Goal: Obtain resource: Download file/media

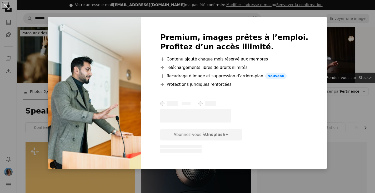
scroll to position [544, 0]
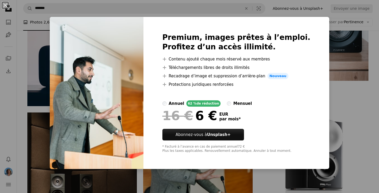
click at [342, 49] on div "An X shape Premium, images prêtes à l’emploi. Profitez d’un accès illimité. A p…" at bounding box center [189, 96] width 379 height 193
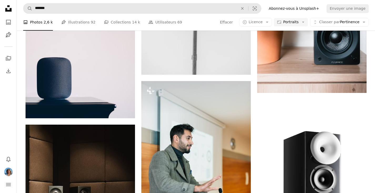
scroll to position [532, 0]
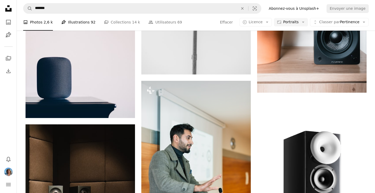
click at [82, 20] on link "Pen Tool Illustrations 92" at bounding box center [78, 22] width 34 height 17
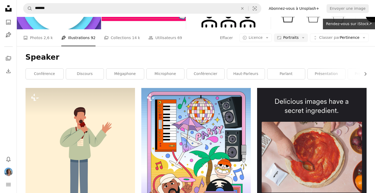
scroll to position [53, 0]
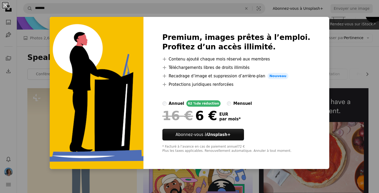
click at [320, 106] on div "An X shape Premium, images prêtes à l’emploi. Profitez d’un accès illimité. A p…" at bounding box center [189, 96] width 379 height 193
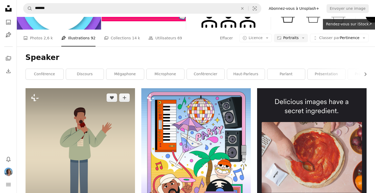
click at [129, 151] on img at bounding box center [81, 156] width 110 height 137
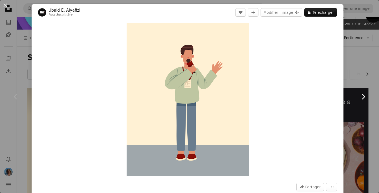
click at [368, 80] on link "Chevron right" at bounding box center [364, 96] width 32 height 51
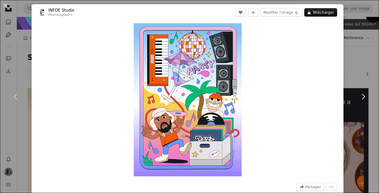
click at [20, 69] on div "An X shape Chevron left Chevron right INFOE Studio Pour Unsplash+ A heart A plu…" at bounding box center [189, 96] width 379 height 193
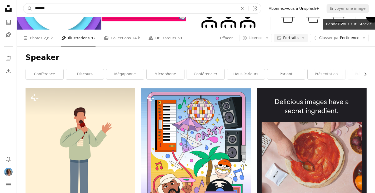
click at [44, 9] on input "*******" at bounding box center [134, 8] width 204 height 10
type input "**********"
click button "A magnifying glass" at bounding box center [27, 8] width 9 height 10
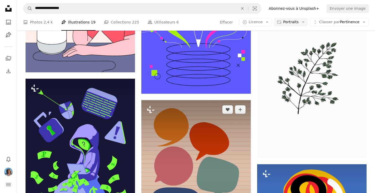
scroll to position [498, 0]
click at [192, 109] on img at bounding box center [196, 176] width 110 height 153
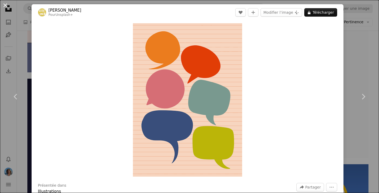
click at [6, 5] on button "An X shape" at bounding box center [5, 5] width 6 height 6
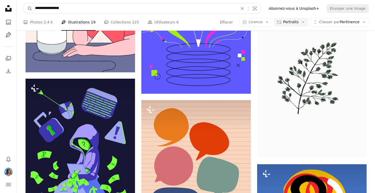
click at [45, 8] on input "**********" at bounding box center [134, 8] width 204 height 10
type input "**********"
click at [23, 3] on button "A magnifying glass" at bounding box center [27, 8] width 9 height 10
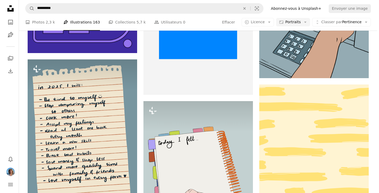
scroll to position [365, 0]
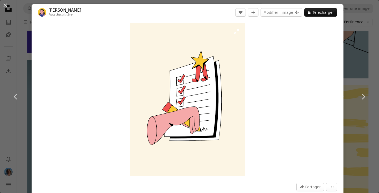
click at [132, 24] on img "Zoom sur cette image" at bounding box center [187, 99] width 115 height 153
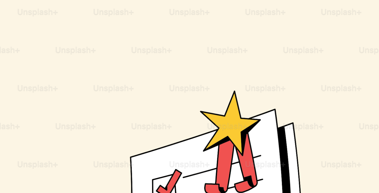
scroll to position [154, 0]
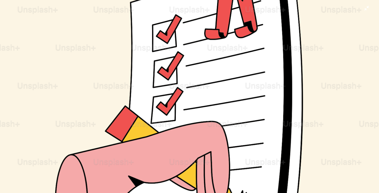
click at [132, 24] on img "Zoom arrière sur cette image" at bounding box center [190, 98] width 380 height 506
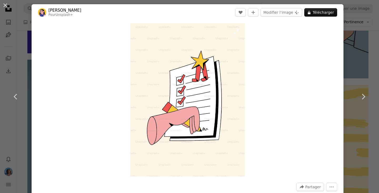
click at [132, 24] on img "Zoom sur cette image" at bounding box center [187, 99] width 115 height 153
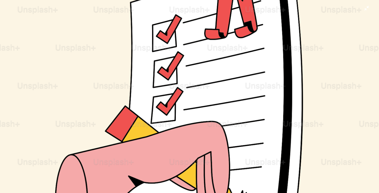
click at [132, 24] on img "Zoom arrière sur cette image" at bounding box center [190, 98] width 380 height 506
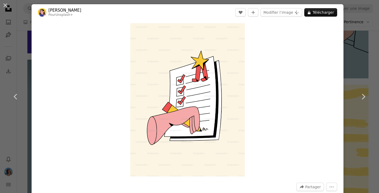
click at [368, 53] on div "An X shape Chevron left Chevron right [PERSON_NAME] Pour Unsplash+ A heart A pl…" at bounding box center [189, 96] width 379 height 193
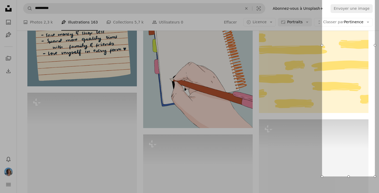
scroll to position [502, 0]
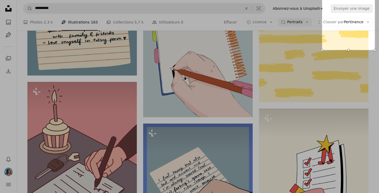
drag, startPoint x: 323, startPoint y: 95, endPoint x: 310, endPoint y: 51, distance: 45.9
click at [310, 51] on div "200 X 555" at bounding box center [189, 149] width 379 height 1303
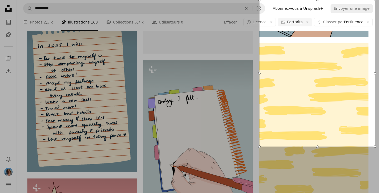
drag, startPoint x: 322, startPoint y: 73, endPoint x: 260, endPoint y: 77, distance: 62.8
click at [260, 77] on div at bounding box center [259, 73] width 2 height 146
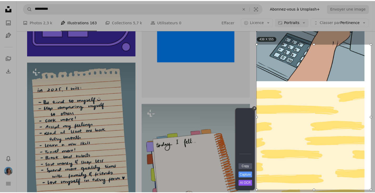
scroll to position [361, 0]
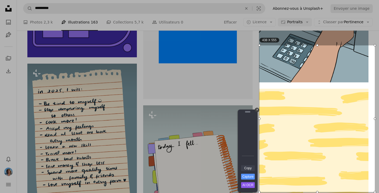
click at [249, 167] on link "Copy" at bounding box center [248, 168] width 14 height 6
